Goal: Information Seeking & Learning: Learn about a topic

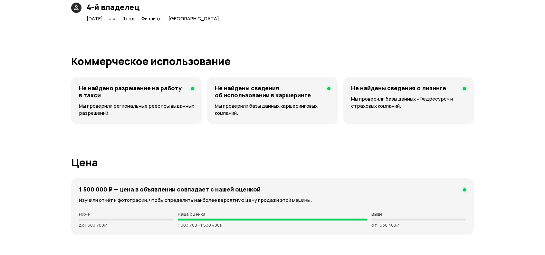
scroll to position [1610, 0]
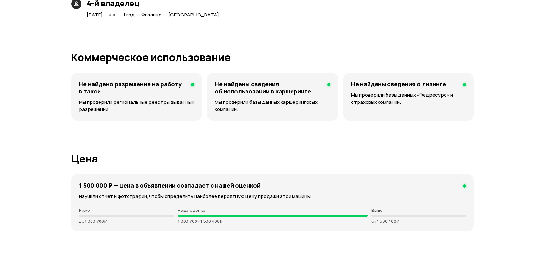
drag, startPoint x: 177, startPoint y: 219, endPoint x: 246, endPoint y: 210, distance: 69.2
click at [238, 211] on div "Наша оценка 1 303 700 — 1 530 400 ₽" at bounding box center [273, 215] width 190 height 16
drag, startPoint x: 224, startPoint y: 220, endPoint x: 159, endPoint y: 227, distance: 65.4
click at [166, 225] on div "1 500 000 ₽ — цена в объявлении cовпадает с нашей оценкой Изучили отчёт и фотог…" at bounding box center [272, 202] width 402 height 57
click at [281, 161] on h1 "Цена" at bounding box center [272, 159] width 402 height 12
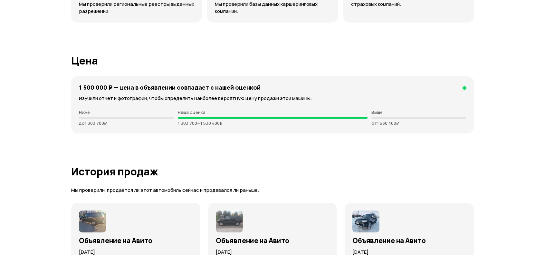
scroll to position [1706, 0]
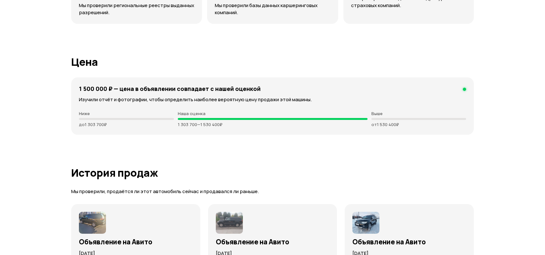
drag, startPoint x: 177, startPoint y: 109, endPoint x: 434, endPoint y: 121, distance: 256.8
click at [434, 121] on div "Ниже до 1 303 700 ₽ Наша оценка 1 303 700 — 1 530 400 ₽ Выше от 1 530 400 ₽" at bounding box center [272, 119] width 387 height 16
click at [441, 125] on div "1 500 000 ₽ — цена в объявлении cовпадает с нашей оценкой Изучили отчёт и фотог…" at bounding box center [272, 105] width 402 height 57
drag, startPoint x: 418, startPoint y: 125, endPoint x: 67, endPoint y: 107, distance: 351.7
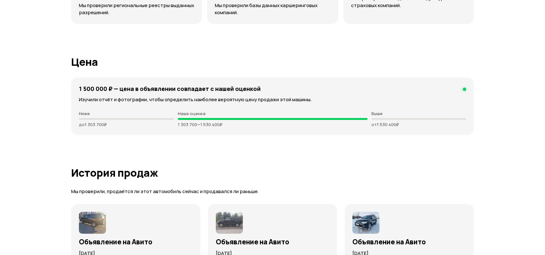
click at [81, 67] on h1 "Цена" at bounding box center [272, 62] width 402 height 12
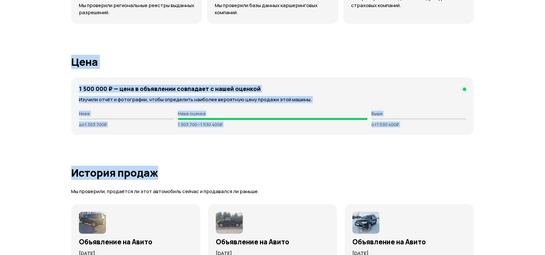
drag, startPoint x: 70, startPoint y: 62, endPoint x: 494, endPoint y: 164, distance: 436.4
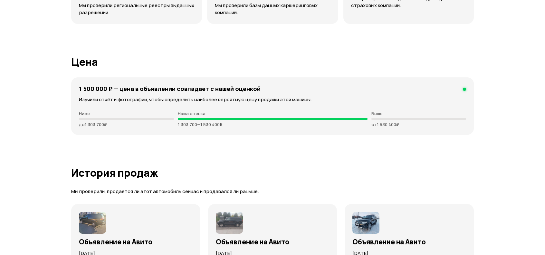
drag, startPoint x: 456, startPoint y: 187, endPoint x: 403, endPoint y: 183, distance: 52.9
click at [455, 188] on p "Мы проверили, продаётся ли этот автомобиль сейчас и продавался ли раньше." at bounding box center [272, 191] width 402 height 7
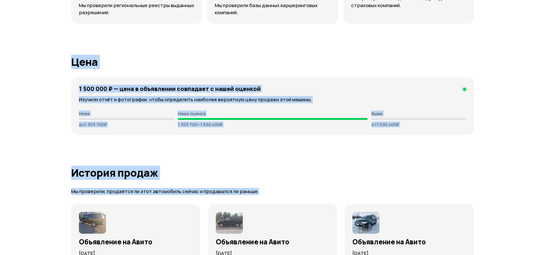
drag, startPoint x: 279, startPoint y: 183, endPoint x: 55, endPoint y: 55, distance: 257.7
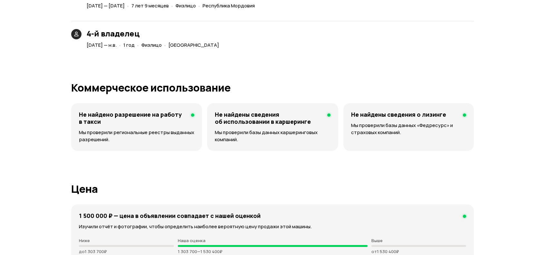
scroll to position [1513, 0]
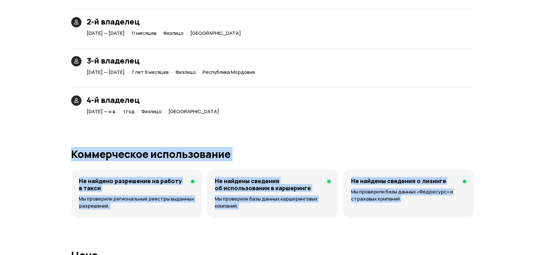
drag, startPoint x: 413, startPoint y: 205, endPoint x: 52, endPoint y: 131, distance: 368.4
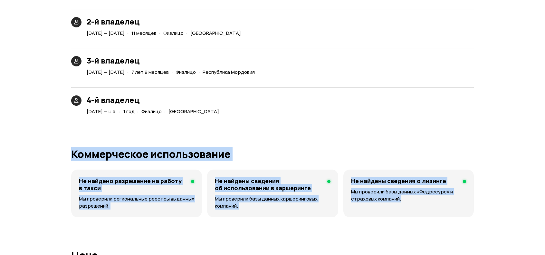
drag, startPoint x: 69, startPoint y: 154, endPoint x: 485, endPoint y: 214, distance: 420.3
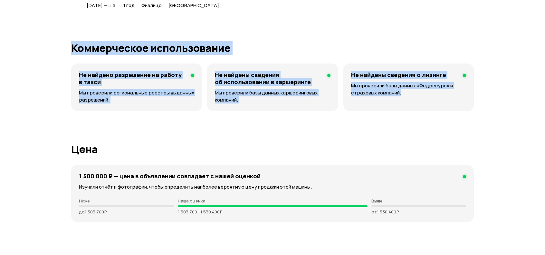
scroll to position [1642, 0]
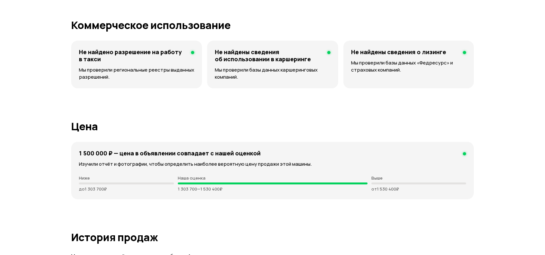
click at [190, 123] on h1 "Цена" at bounding box center [272, 126] width 402 height 12
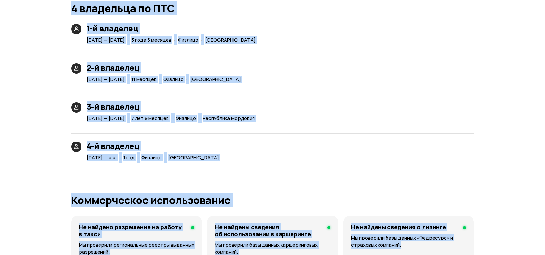
drag, startPoint x: 448, startPoint y: 81, endPoint x: 42, endPoint y: -2, distance: 415.0
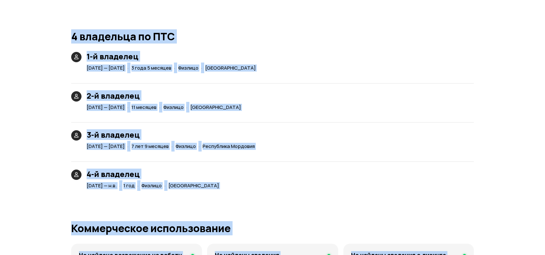
click at [206, 28] on div "Юридические риски Судя по нашим данным, это юридически чистый автомобиль: вы см…" at bounding box center [272, 27] width 402 height 2105
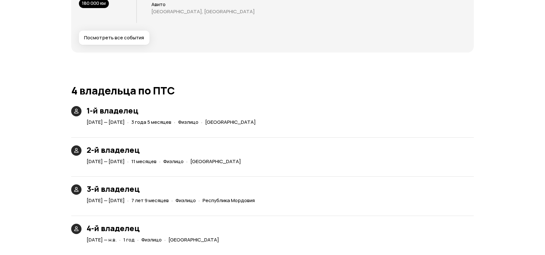
scroll to position [1407, 0]
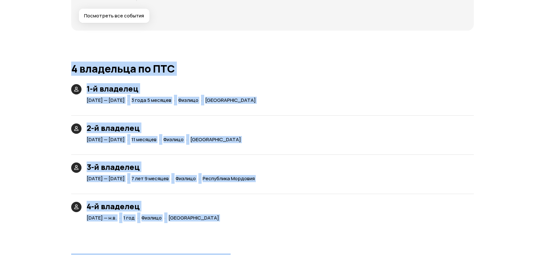
drag, startPoint x: 73, startPoint y: 67, endPoint x: 432, endPoint y: 249, distance: 402.7
click at [432, 249] on div "Юридические риски Судя по нашим данным, это юридически чистый автомобиль: вы см…" at bounding box center [272, 59] width 402 height 2105
click at [382, 227] on div "Юридические риски Судя по нашим данным, это юридически чистый автомобиль: вы см…" at bounding box center [272, 59] width 402 height 2105
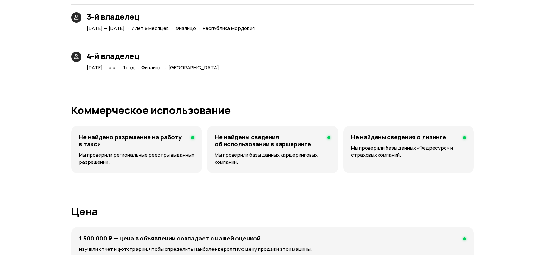
scroll to position [1600, 0]
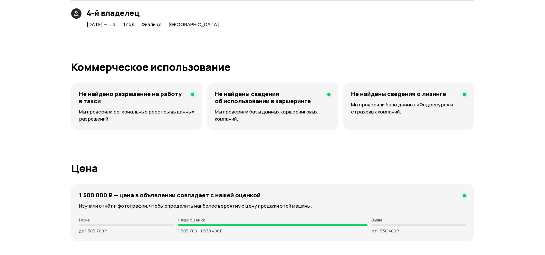
drag, startPoint x: 405, startPoint y: 232, endPoint x: 68, endPoint y: 51, distance: 382.4
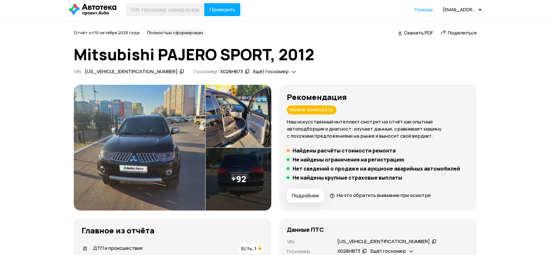
scroll to position [0, 0]
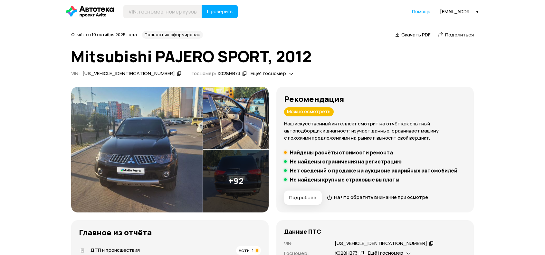
click at [146, 146] on img at bounding box center [136, 150] width 131 height 126
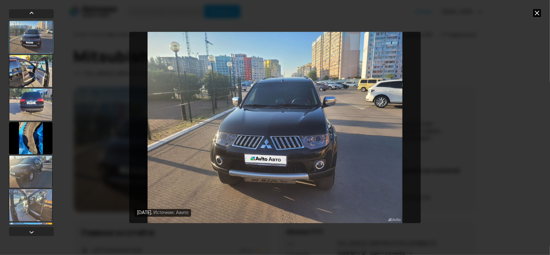
click at [45, 71] on div at bounding box center [30, 71] width 43 height 32
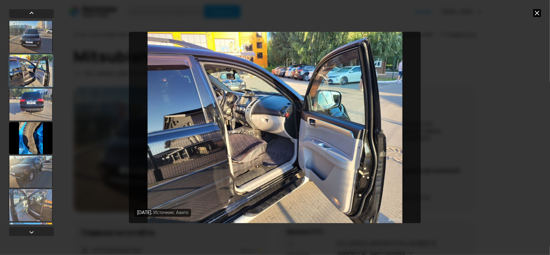
click at [36, 106] on div at bounding box center [30, 104] width 43 height 32
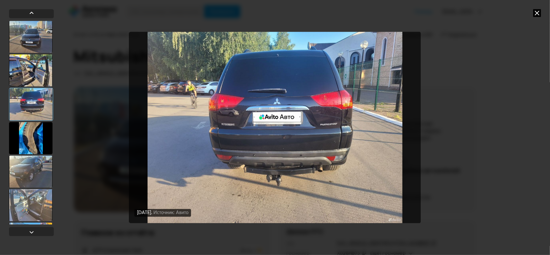
click at [32, 131] on div at bounding box center [30, 138] width 43 height 32
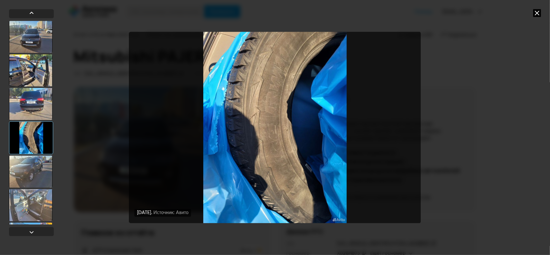
click at [35, 174] on div at bounding box center [30, 171] width 43 height 32
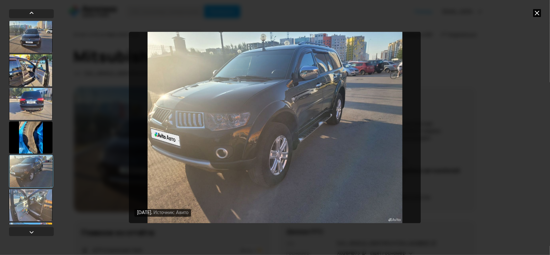
click at [36, 195] on div at bounding box center [30, 205] width 43 height 32
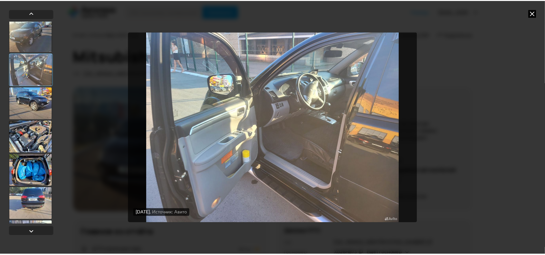
scroll to position [161, 0]
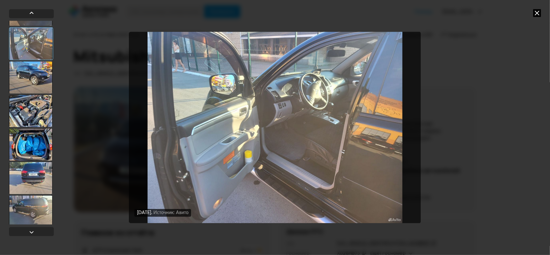
click at [38, 78] on div at bounding box center [30, 77] width 43 height 32
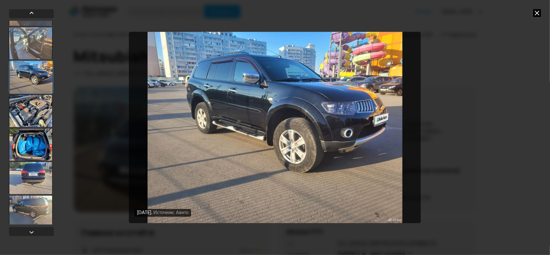
click at [37, 105] on div at bounding box center [30, 111] width 43 height 32
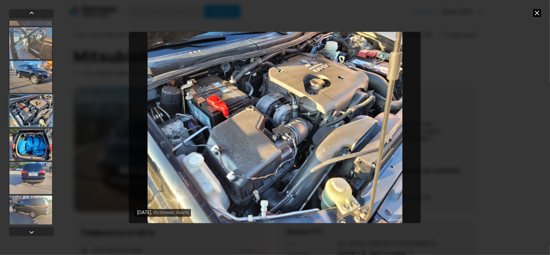
click at [37, 133] on div at bounding box center [30, 144] width 43 height 32
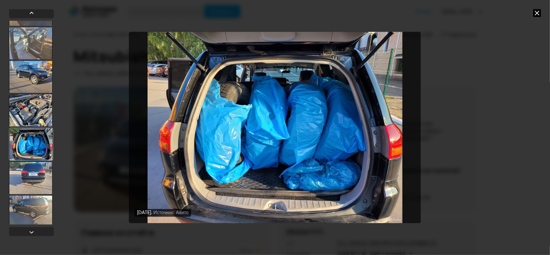
click at [41, 170] on div at bounding box center [30, 178] width 43 height 32
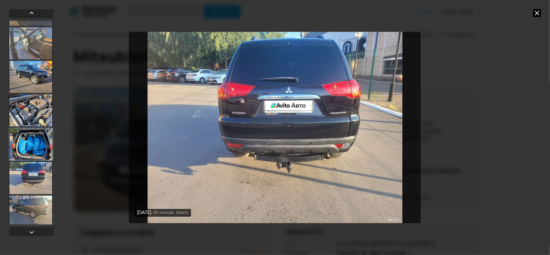
click at [38, 201] on div at bounding box center [30, 211] width 43 height 32
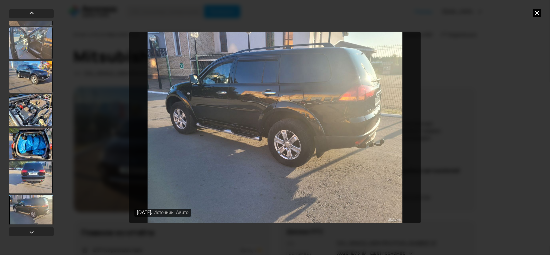
click at [535, 14] on icon at bounding box center [537, 13] width 8 height 8
